Goal: Use online tool/utility: Utilize a website feature to perform a specific function

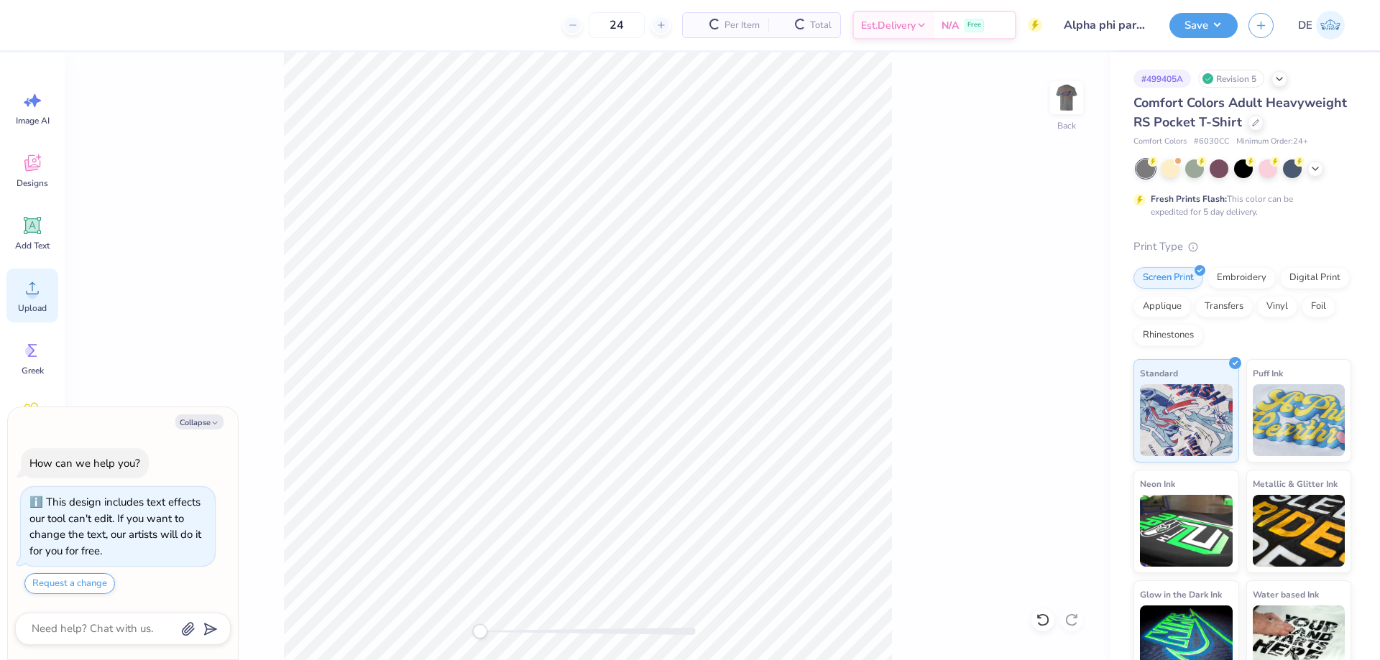
click at [40, 300] on div "Upload" at bounding box center [32, 296] width 52 height 54
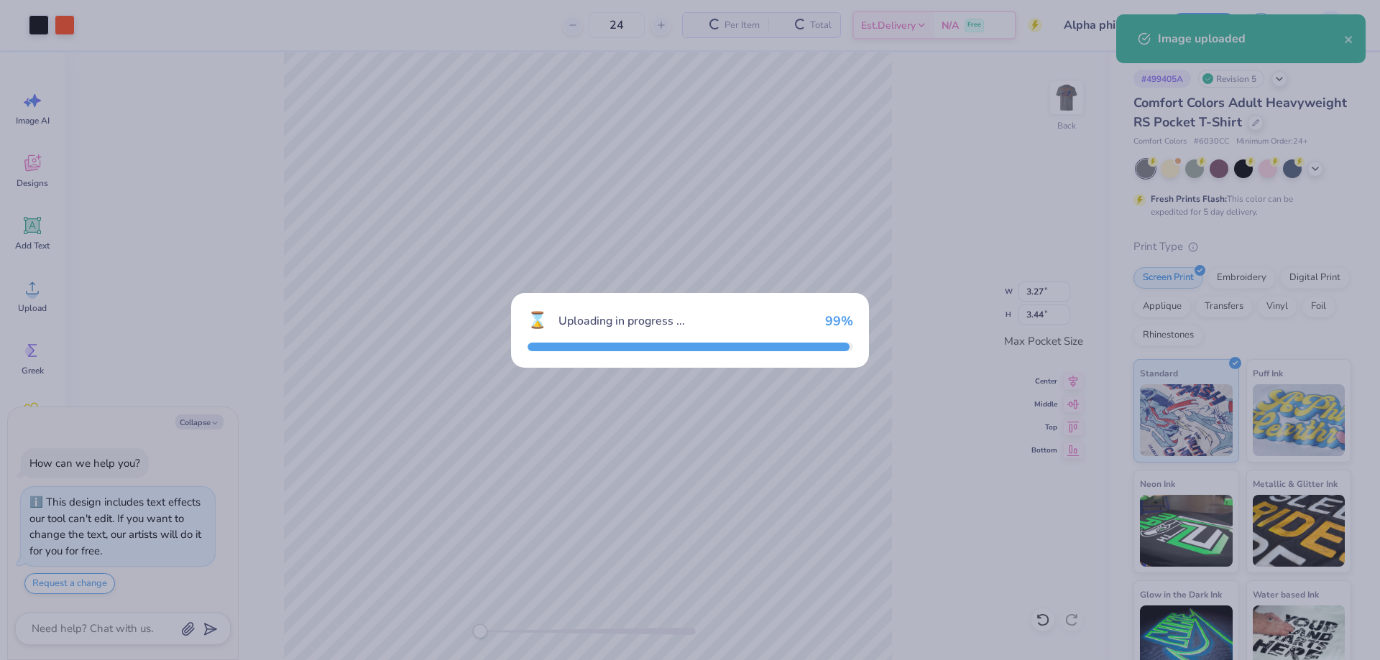
type textarea "x"
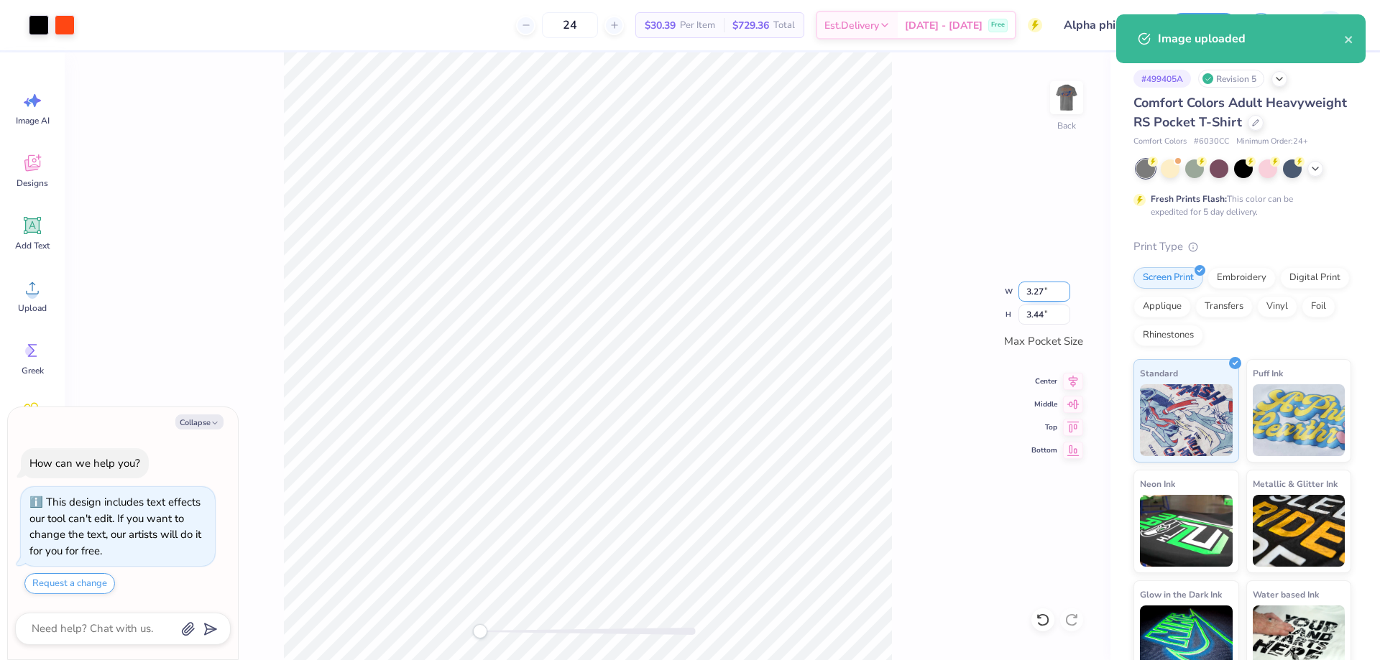
click at [1038, 296] on input "3.27" at bounding box center [1044, 292] width 52 height 20
click at [1034, 313] on input "3.44" at bounding box center [1044, 315] width 52 height 20
type input "3.5"
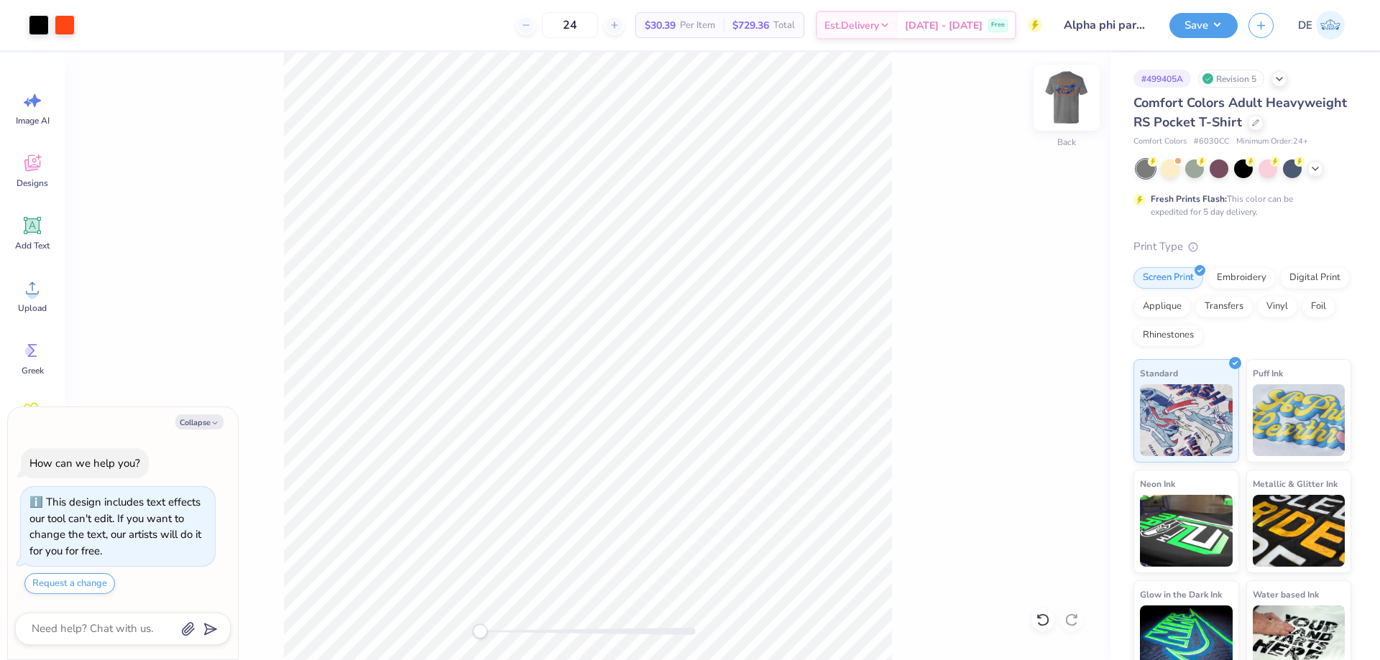
click at [1075, 101] on img at bounding box center [1066, 97] width 57 height 57
click at [47, 297] on div "Upload" at bounding box center [32, 296] width 52 height 54
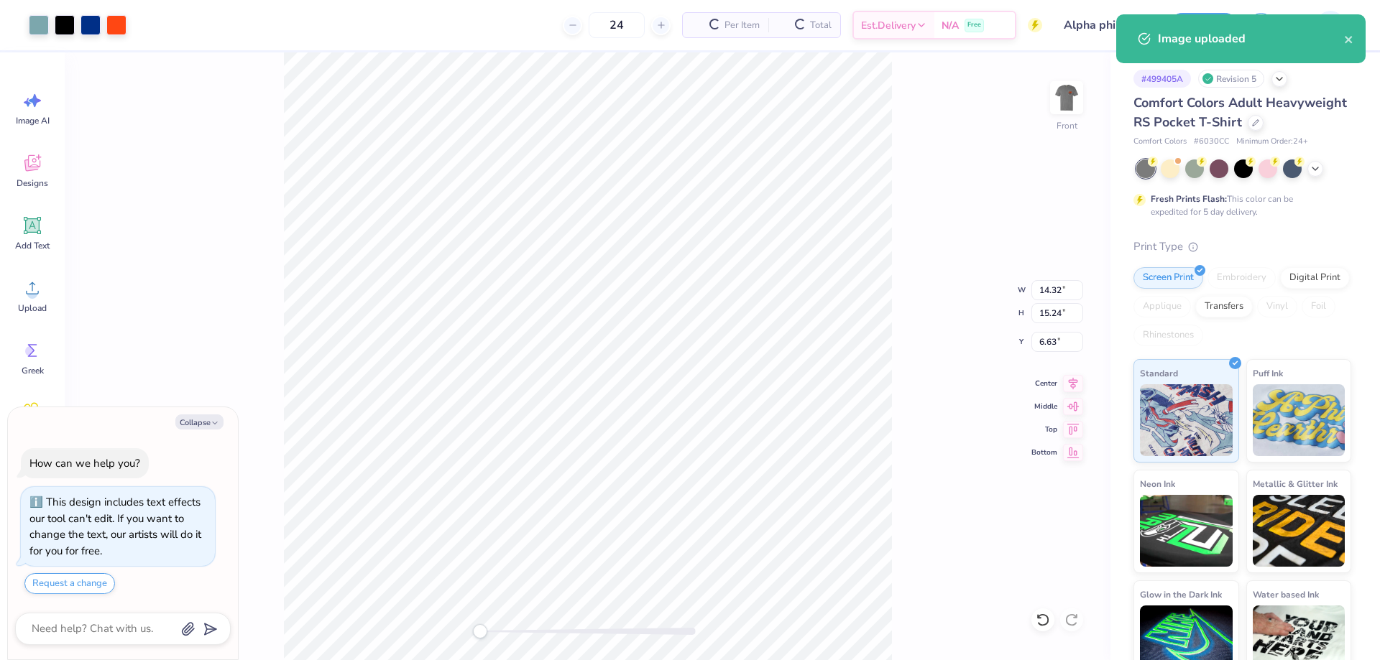
type textarea "x"
click at [1046, 293] on input "14.32" at bounding box center [1057, 290] width 52 height 20
type input "12.5"
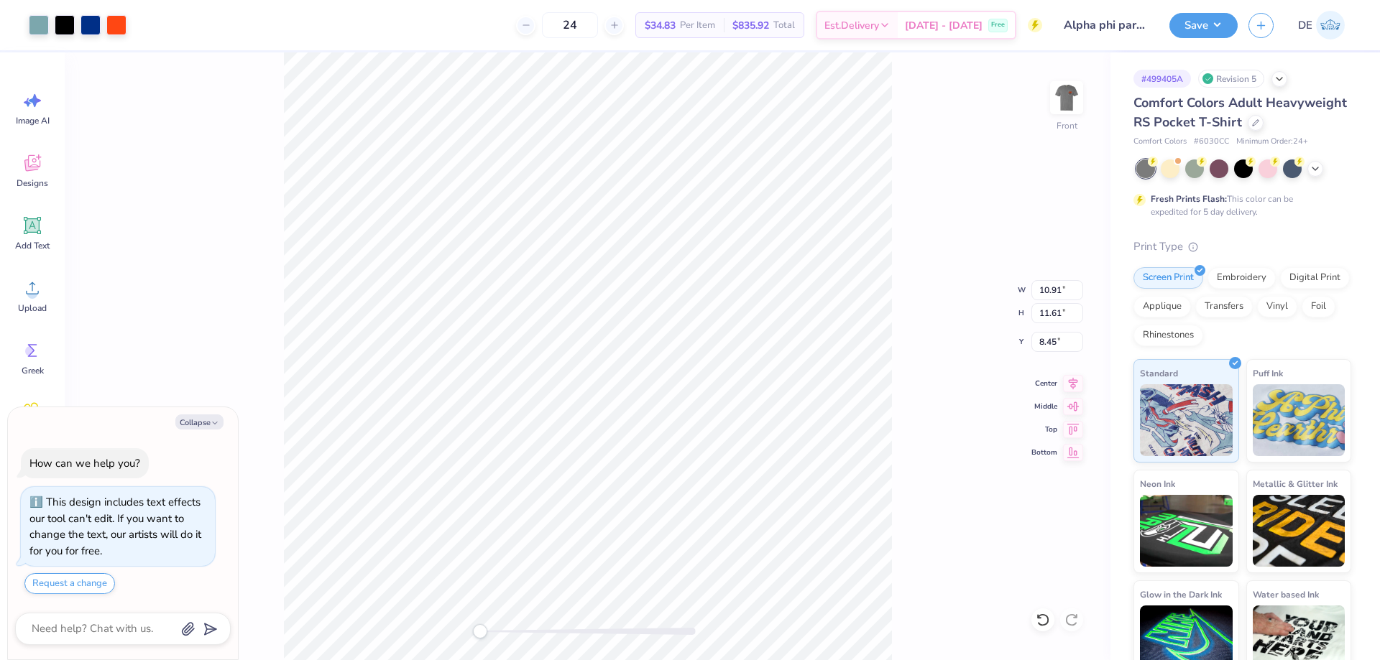
type textarea "x"
type input "12.50"
type input "13.30"
type input "7.60"
type textarea "x"
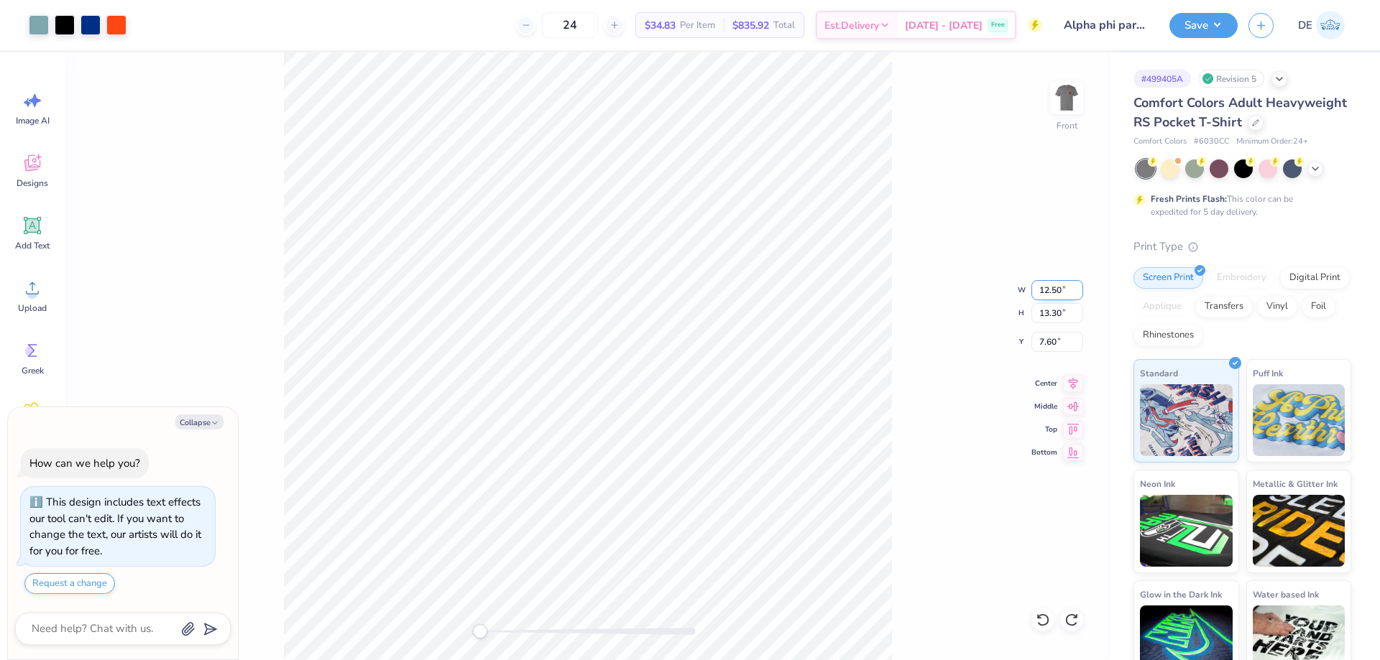
click at [1045, 285] on input "12.50" at bounding box center [1057, 290] width 52 height 20
click at [1053, 339] on input "7.60" at bounding box center [1057, 342] width 52 height 20
type input "3"
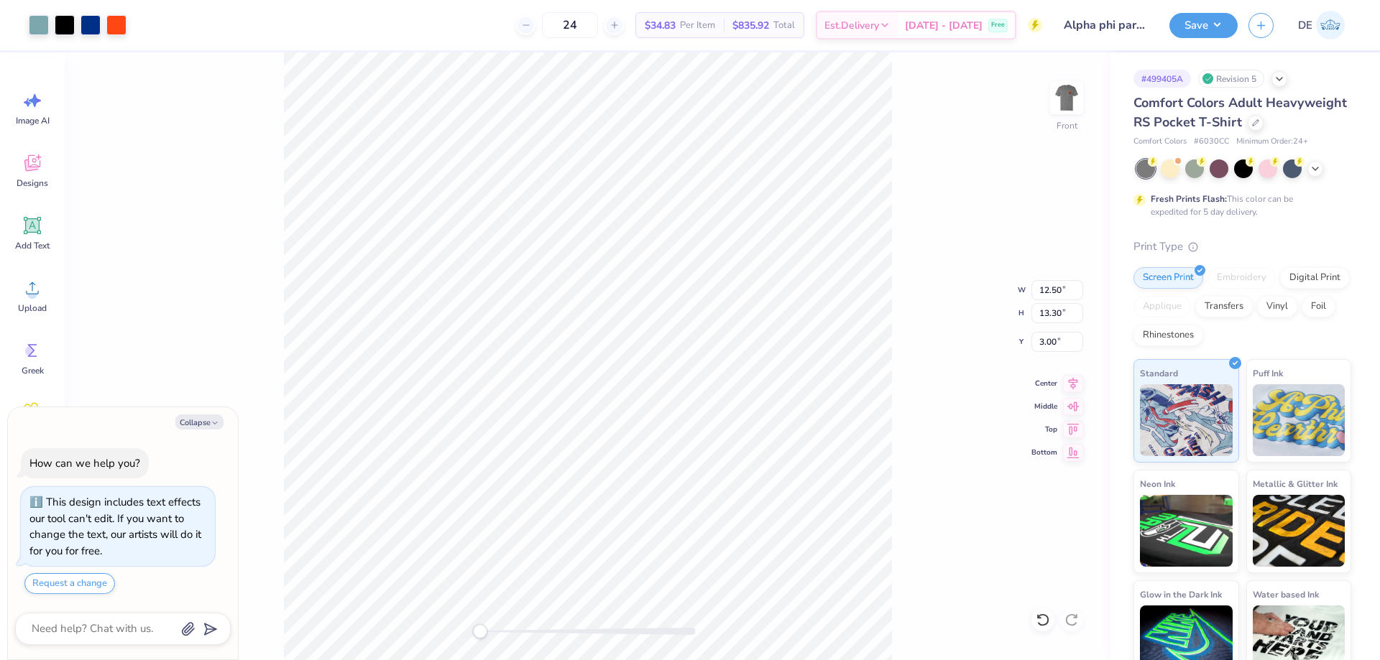
type textarea "x"
click at [1035, 289] on input "12.50" at bounding box center [1057, 290] width 52 height 20
type input "12"
type textarea "x"
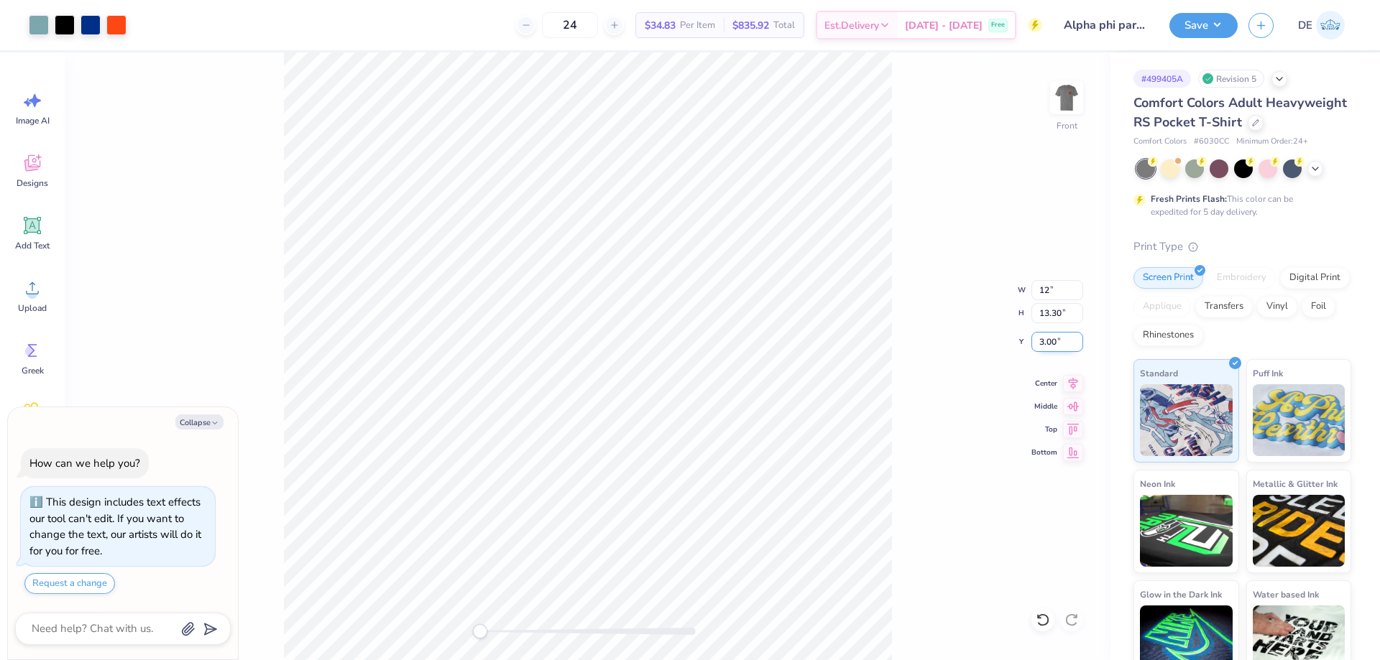
click at [1054, 349] on input "3.00" at bounding box center [1057, 342] width 52 height 20
type input "3"
type textarea "x"
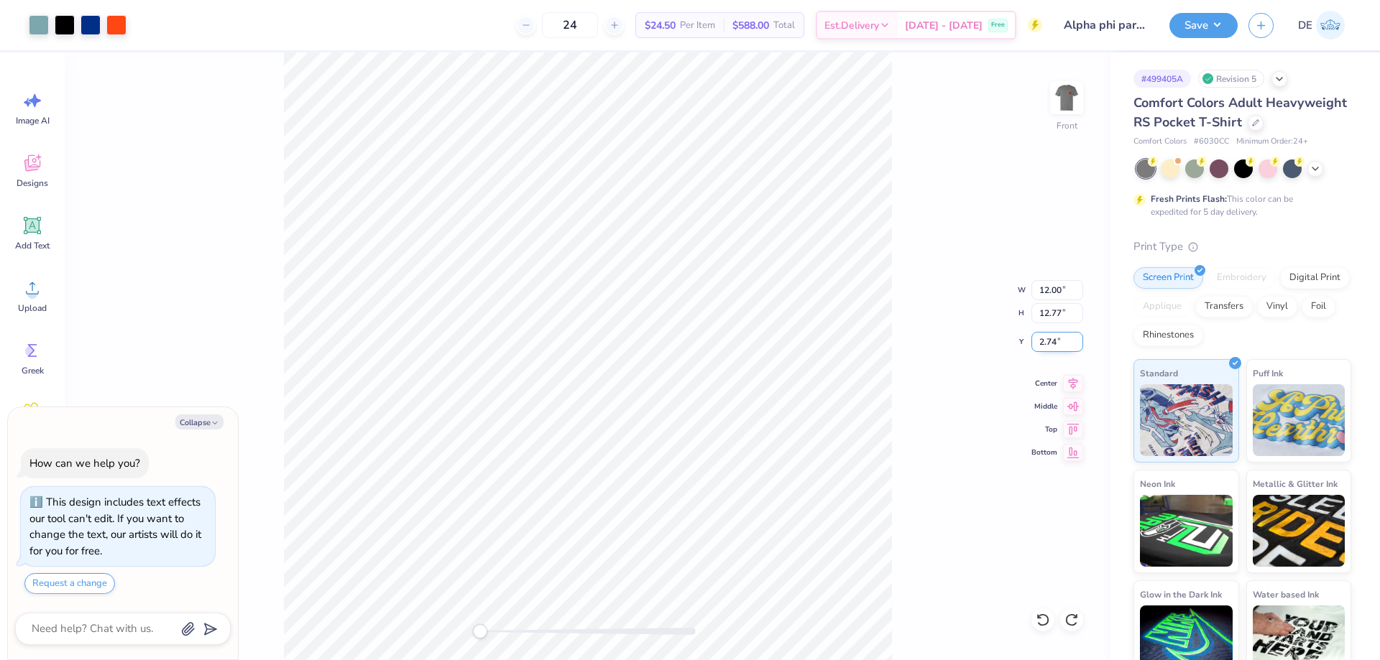
click at [1043, 344] on input "2.74" at bounding box center [1057, 342] width 52 height 20
type input "3"
click at [1071, 97] on img at bounding box center [1066, 97] width 57 height 57
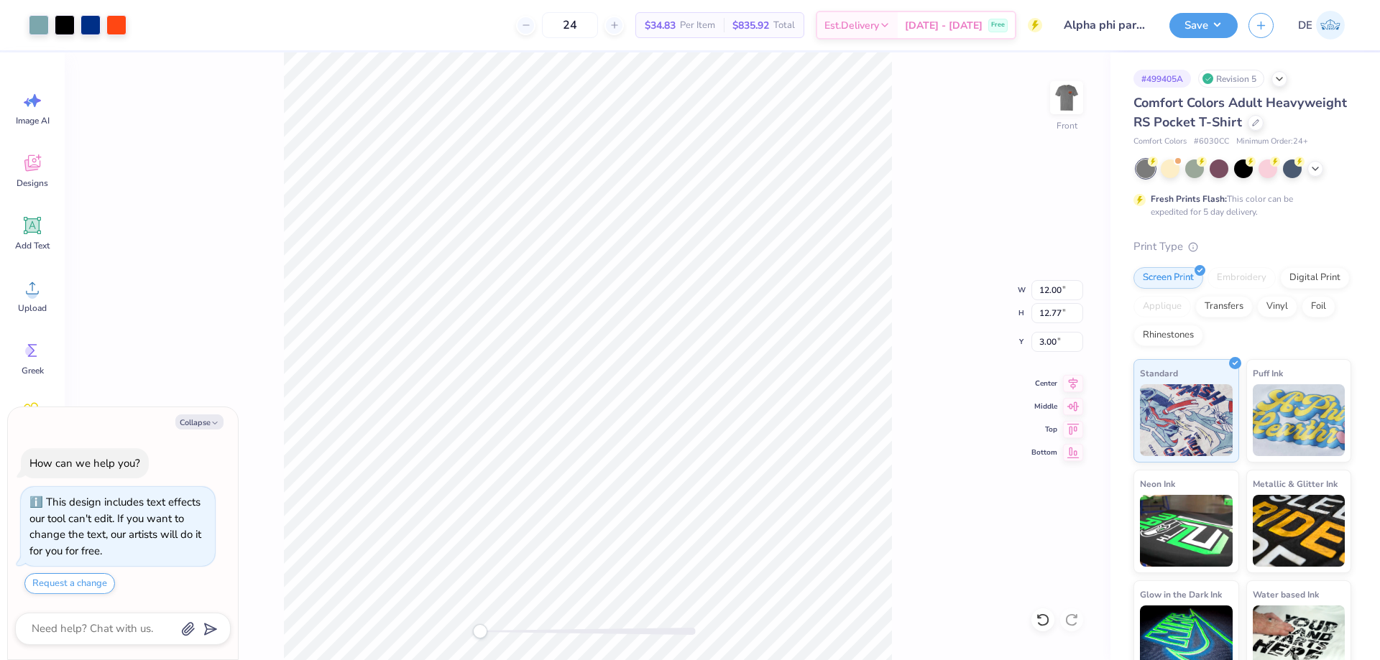
type textarea "x"
type input "3.23"
type input "3.44"
click at [1182, 31] on button "Save" at bounding box center [1203, 23] width 68 height 25
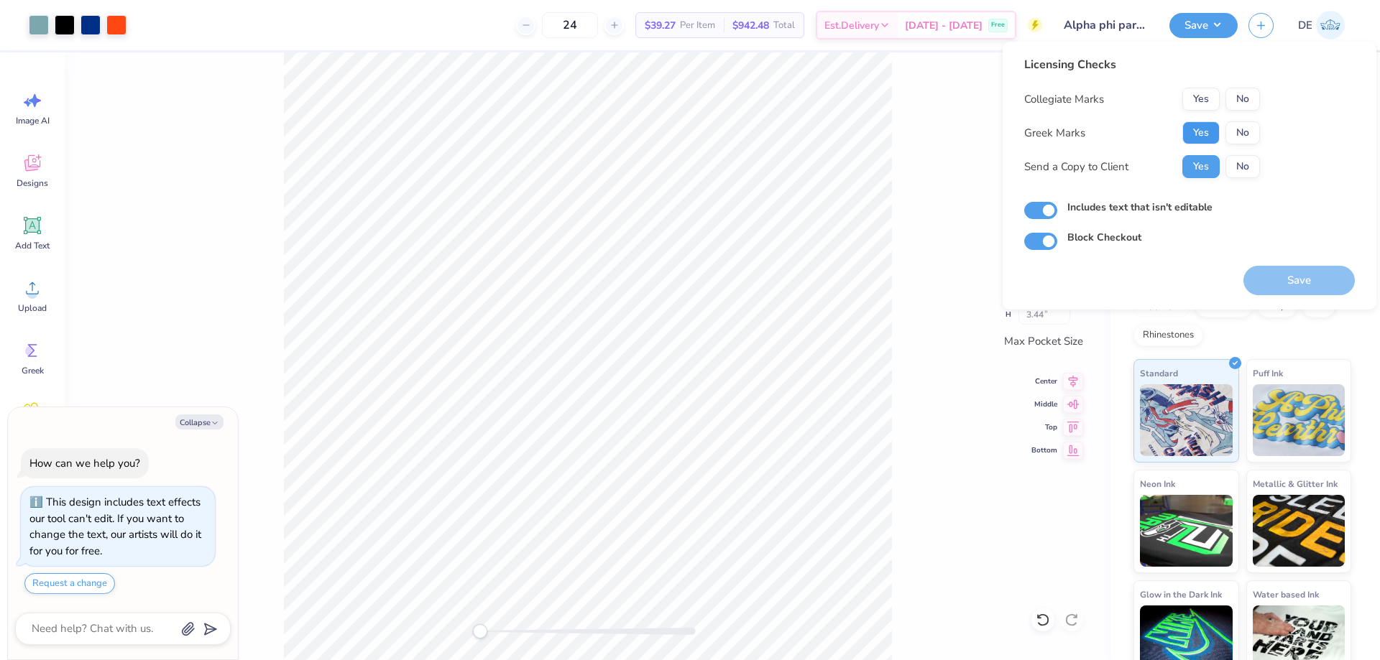
click at [1192, 129] on button "Yes" at bounding box center [1200, 132] width 37 height 23
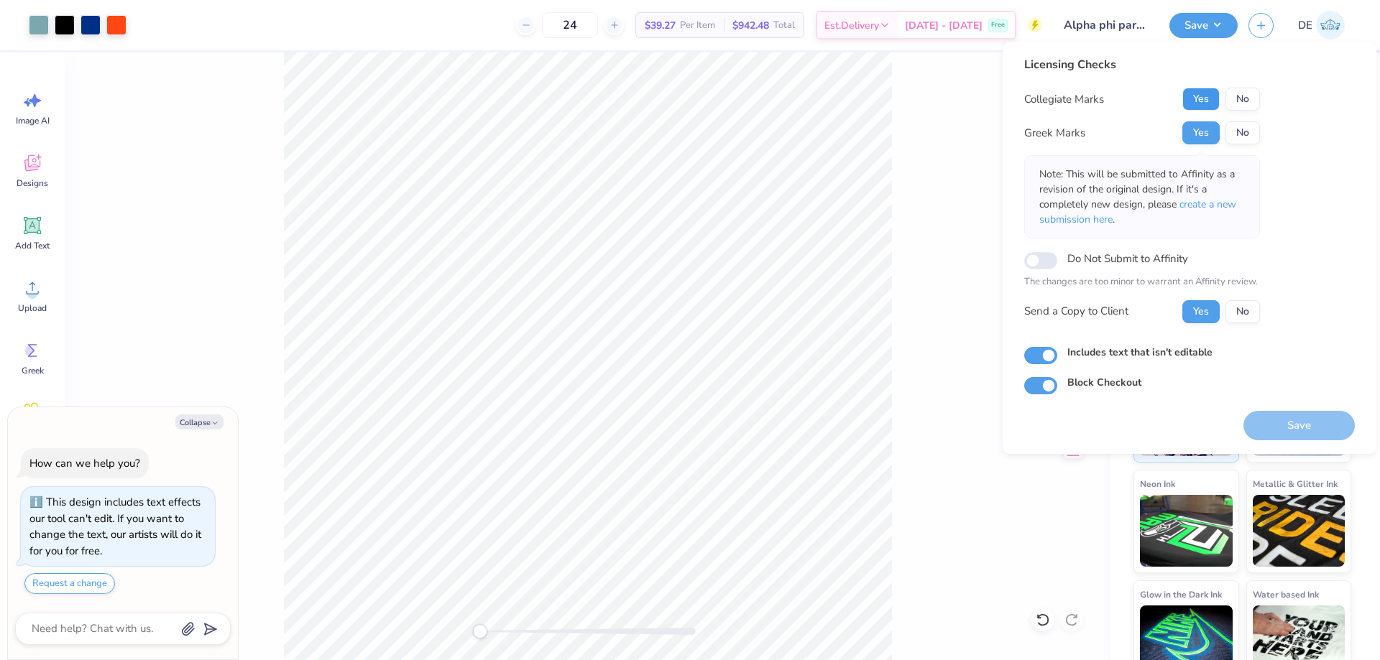
click at [1194, 101] on button "Yes" at bounding box center [1200, 99] width 37 height 23
click at [1296, 430] on button "Save" at bounding box center [1298, 425] width 111 height 29
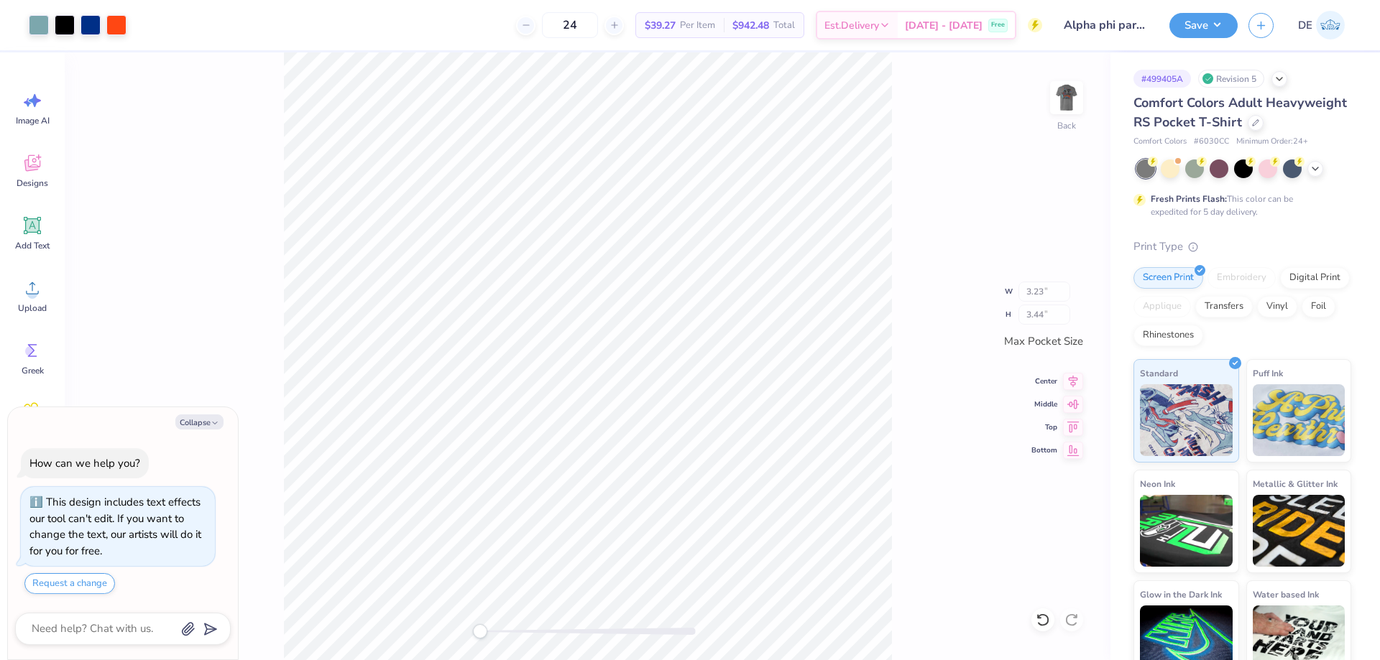
type textarea "x"
